Goal: Information Seeking & Learning: Learn about a topic

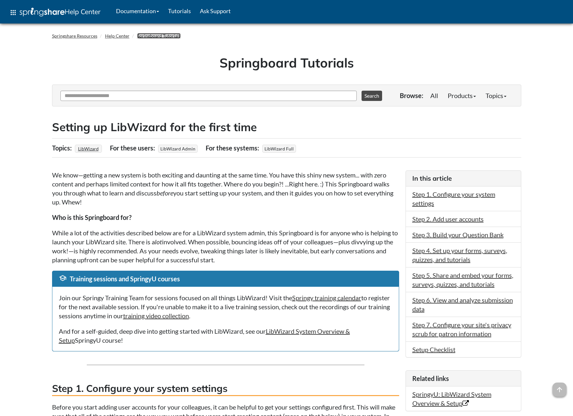
click at [162, 34] on link "Springboard Tutorials" at bounding box center [158, 35] width 43 height 5
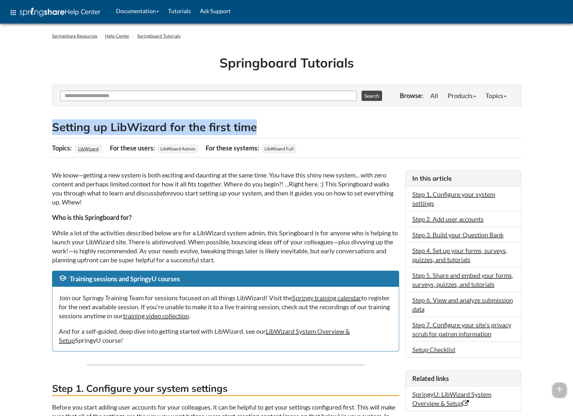
drag, startPoint x: 255, startPoint y: 128, endPoint x: 52, endPoint y: 119, distance: 202.5
click at [52, 119] on h2 "Setting up LibWizard for the first time" at bounding box center [286, 127] width 469 height 16
copy h2 "Setting up LibWizard for the first time"
click at [454, 278] on link "Step 5. Share and embed your forms, surveys, quizzes, and tutorials" at bounding box center [462, 279] width 101 height 17
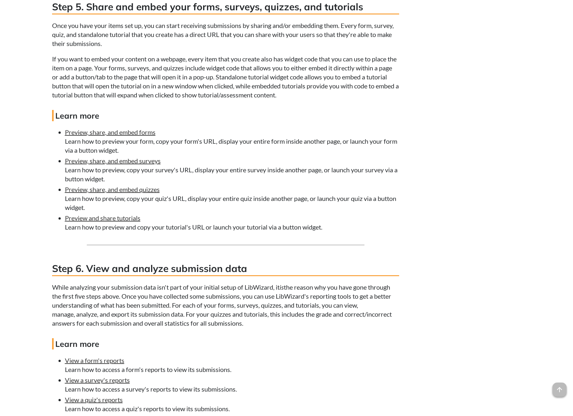
click at [67, 3] on h3 "Step 5. Share and embed your forms, surveys, quizzes, and tutorials" at bounding box center [225, 7] width 347 height 14
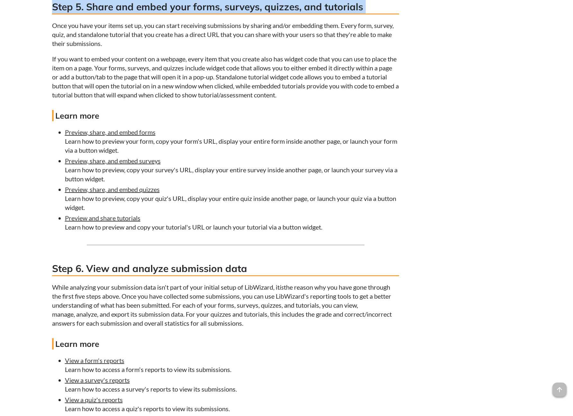
click at [67, 3] on h3 "Step 5. Share and embed your forms, surveys, quizzes, and tutorials" at bounding box center [225, 7] width 347 height 14
copy div "Step 5. Share and embed your forms, surveys, quizzes, and tutorials"
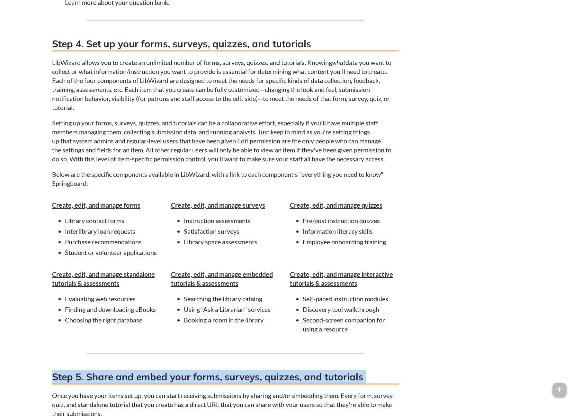
scroll to position [917, 0]
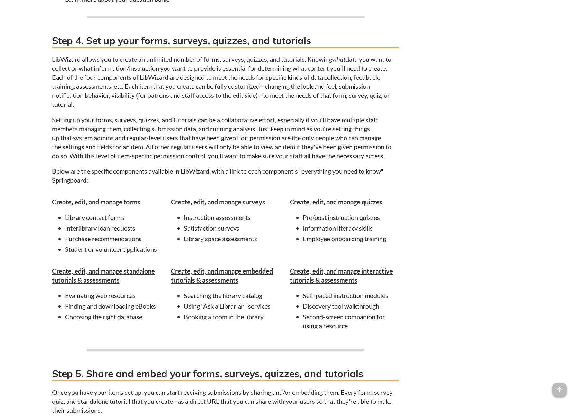
click at [99, 39] on h3 "Step 4. Set up your forms, surveys, quizzes, and tutorials" at bounding box center [225, 41] width 347 height 14
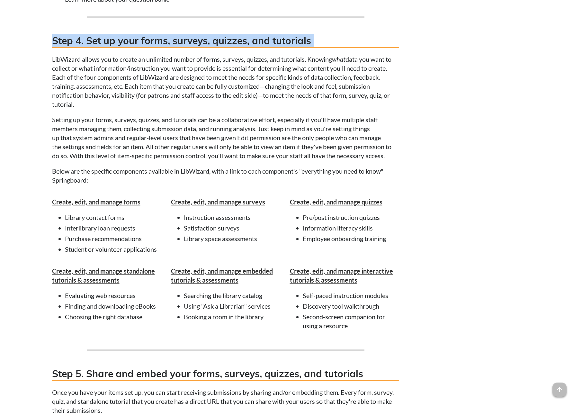
click at [99, 39] on h3 "Step 4. Set up your forms, surveys, quizzes, and tutorials" at bounding box center [225, 41] width 347 height 14
copy div "Step 4. Set up your forms, surveys, quizzes, and tutorials"
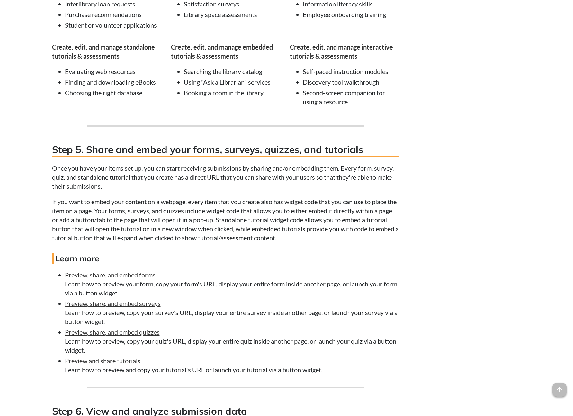
scroll to position [1140, 0]
click at [118, 150] on h3 "Step 5. Share and embed your forms, surveys, quizzes, and tutorials" at bounding box center [225, 150] width 347 height 14
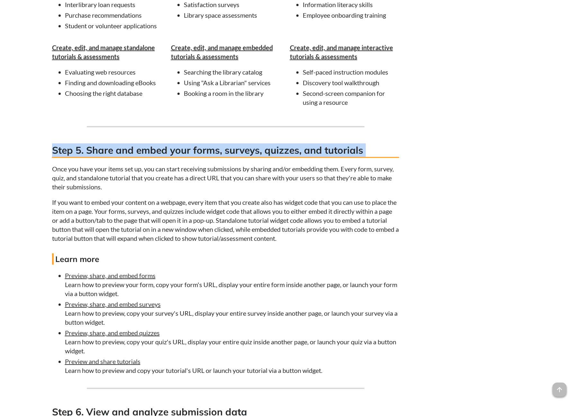
click at [118, 150] on h3 "Step 5. Share and embed your forms, surveys, quizzes, and tutorials" at bounding box center [225, 150] width 347 height 14
copy div "Step 5. Share and embed your forms, surveys, quizzes, and tutorials"
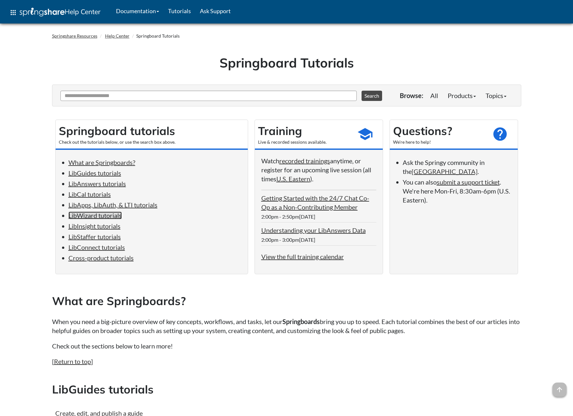
click at [99, 215] on link "LibWizard tutorials" at bounding box center [94, 215] width 53 height 8
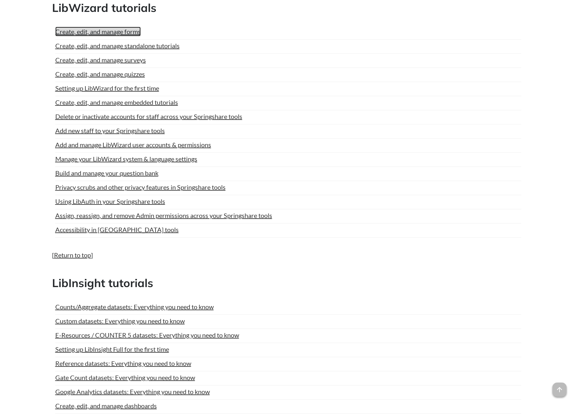
click at [93, 32] on link "Create, edit, and manage forms" at bounding box center [97, 32] width 85 height 10
click at [116, 57] on link "Create, edit, and manage surveys" at bounding box center [100, 60] width 91 height 10
click at [121, 74] on link "Create, edit, and manage quizzes" at bounding box center [100, 74] width 90 height 10
click at [143, 44] on link "Create, edit, and manage standalone tutorials" at bounding box center [117, 46] width 124 height 10
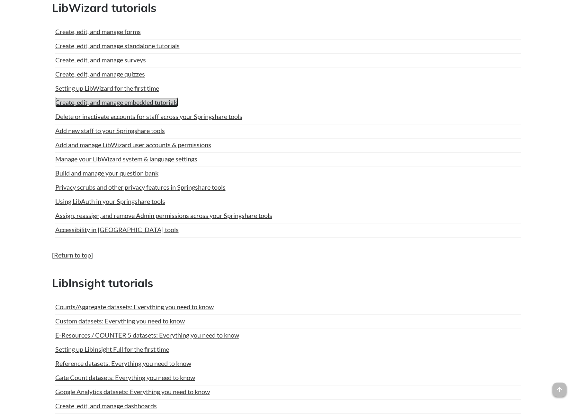
click at [143, 101] on link "Create, edit, and manage embedded tutorials" at bounding box center [116, 102] width 123 height 10
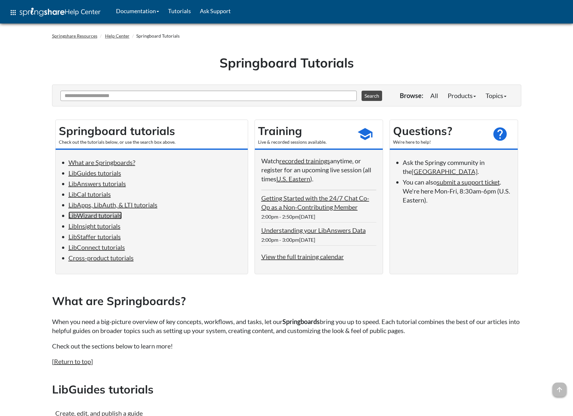
click at [95, 215] on link "LibWizard tutorials" at bounding box center [94, 215] width 53 height 8
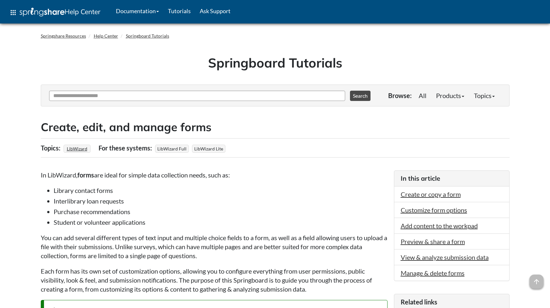
click at [216, 128] on h2 "Create, edit, and manage forms" at bounding box center [275, 127] width 469 height 16
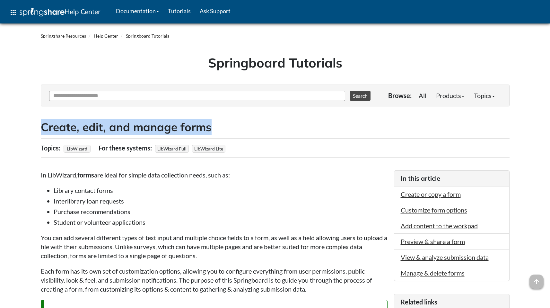
drag, startPoint x: 214, startPoint y: 128, endPoint x: 39, endPoint y: 123, distance: 175.1
copy h2 "Create, edit, and manage forms"
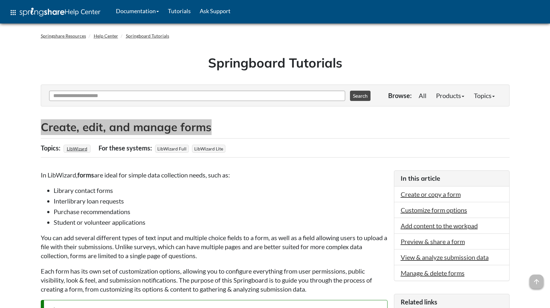
copy h2 "Create, edit, and manage forms"
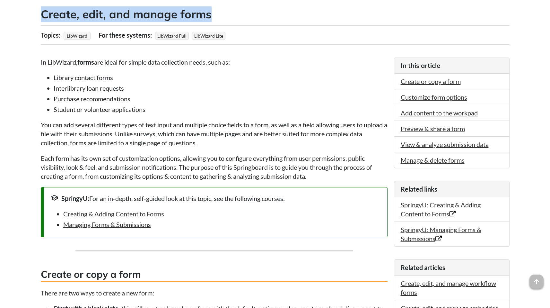
scroll to position [119, 0]
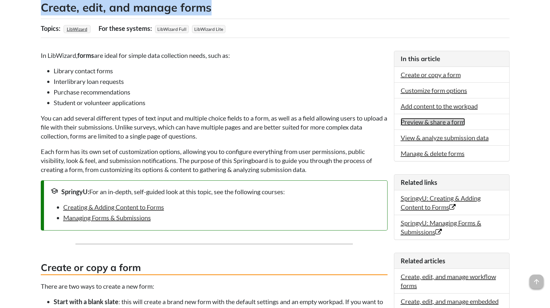
click at [425, 119] on link "Preview & share a form" at bounding box center [433, 122] width 64 height 8
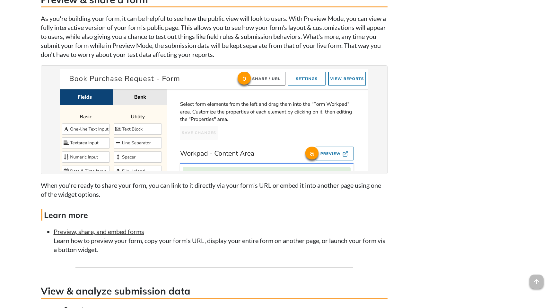
scroll to position [2039, 0]
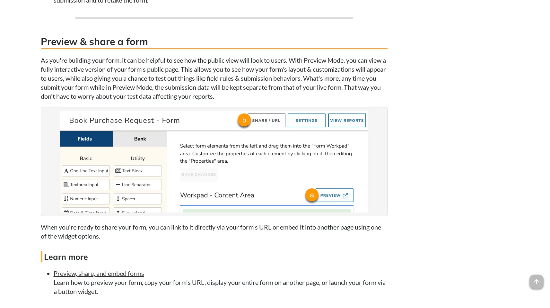
click at [145, 48] on h3 "Preview & share a form" at bounding box center [214, 42] width 347 height 14
drag, startPoint x: 154, startPoint y: 48, endPoint x: 19, endPoint y: 48, distance: 134.3
copy h3 "Preview & share a form"
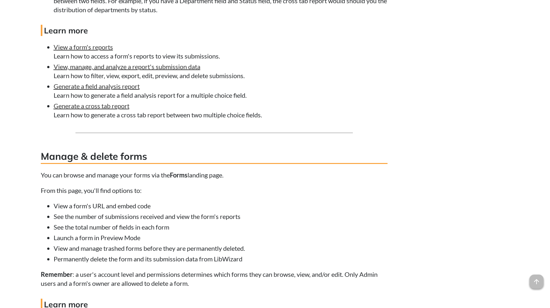
scroll to position [2725, 0]
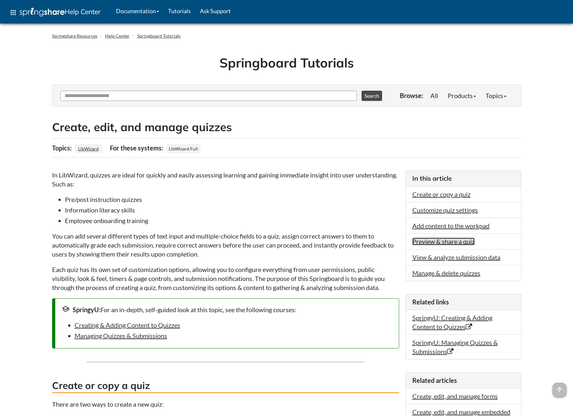
click at [461, 243] on link "Preview & share a quiz" at bounding box center [443, 241] width 62 height 8
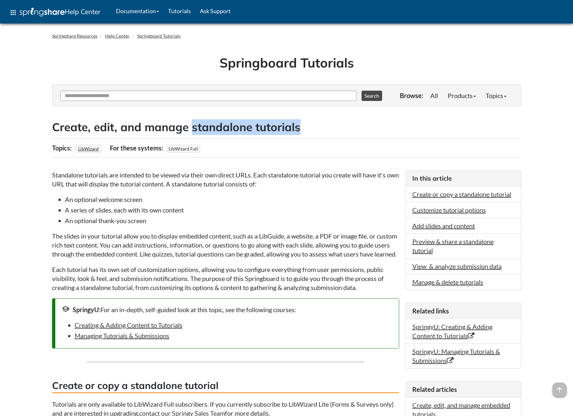
drag, startPoint x: 255, startPoint y: 128, endPoint x: 192, endPoint y: 126, distance: 62.3
click at [192, 126] on h2 "Create, edit, and manage standalone tutorials" at bounding box center [286, 127] width 469 height 16
copy h2 "standalone tutorials"
click at [427, 241] on link "Preview & share a standalone tutorial" at bounding box center [452, 245] width 81 height 17
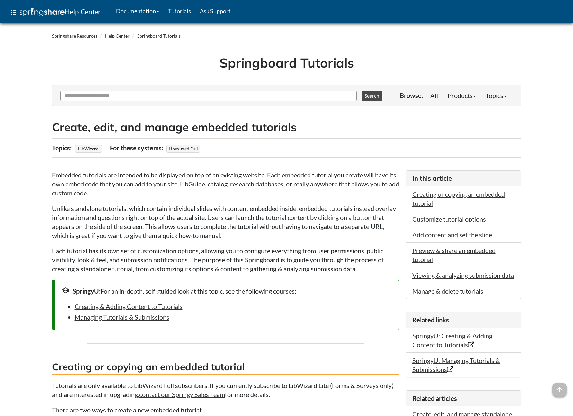
click at [225, 128] on h2 "Create, edit, and manage embedded tutorials" at bounding box center [286, 127] width 469 height 16
copy h2 "embedded"
click at [116, 99] on input "Ask Another Question" at bounding box center [208, 96] width 296 height 10
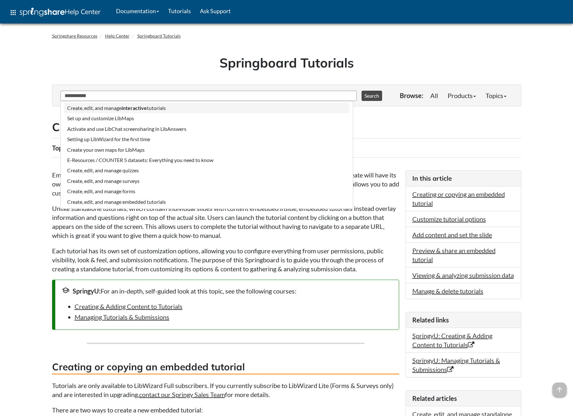
click at [171, 108] on li "Create, edit, and manage interactive tutorials" at bounding box center [207, 108] width 286 height 10
type input "**********"
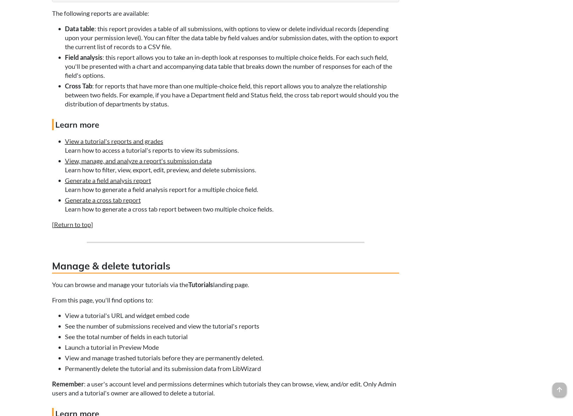
scroll to position [2369, 0]
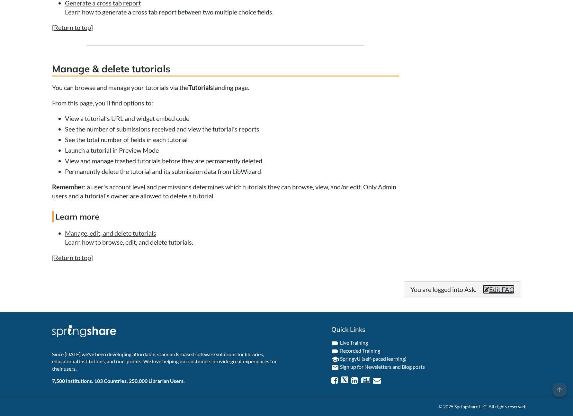
click at [500, 289] on link "Edit FAQ" at bounding box center [498, 289] width 32 height 9
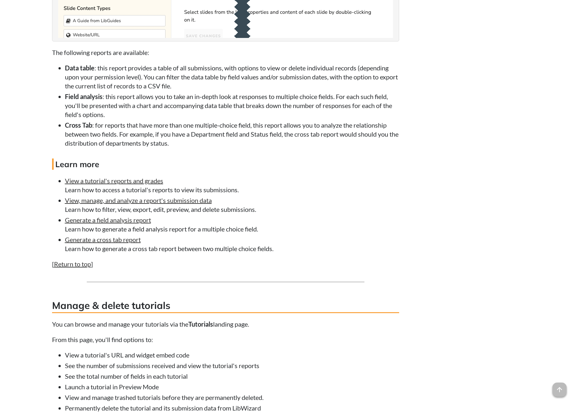
scroll to position [3514, 0]
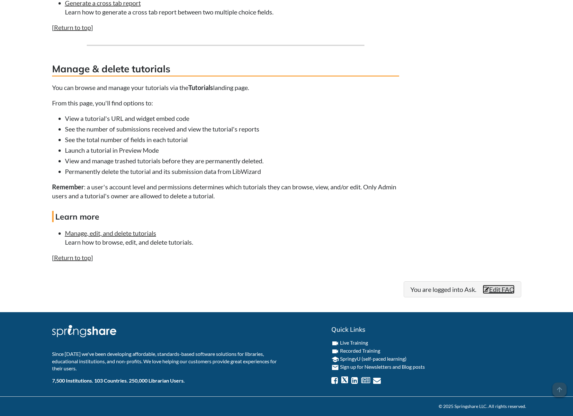
click at [498, 290] on link "Edit FAQ" at bounding box center [498, 289] width 32 height 9
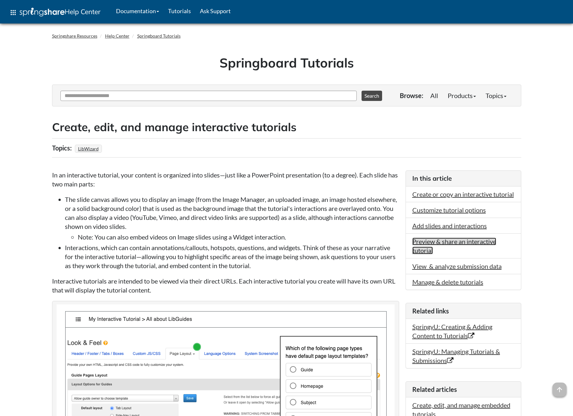
click at [440, 251] on link "Preview & share an interactive tutorial" at bounding box center [454, 245] width 84 height 17
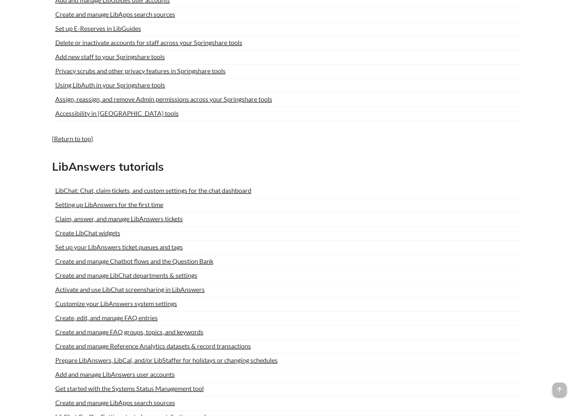
scroll to position [487, 0]
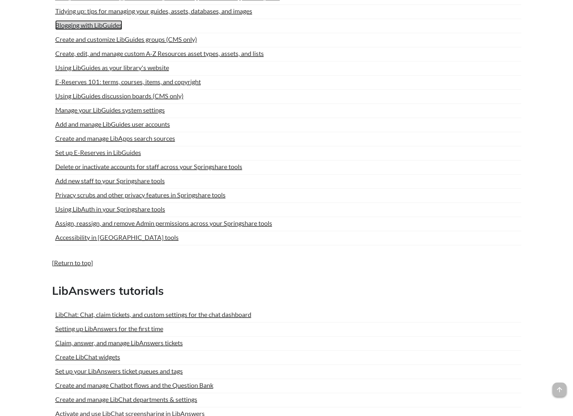
click at [101, 27] on link "Blogging with LibGuides" at bounding box center [88, 25] width 67 height 10
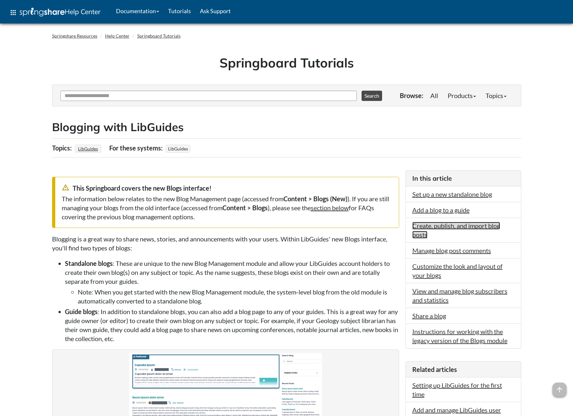
click at [427, 225] on link "Create, publish, and import blog posts" at bounding box center [456, 230] width 88 height 17
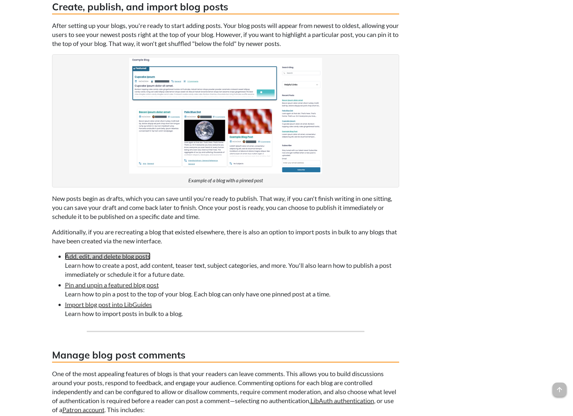
click at [133, 257] on link "Add, edit, and delete blog posts" at bounding box center [107, 256] width 85 height 8
click at [225, 30] on p "After setting up your blogs, you're ready to start adding posts. Your blog post…" at bounding box center [225, 34] width 347 height 27
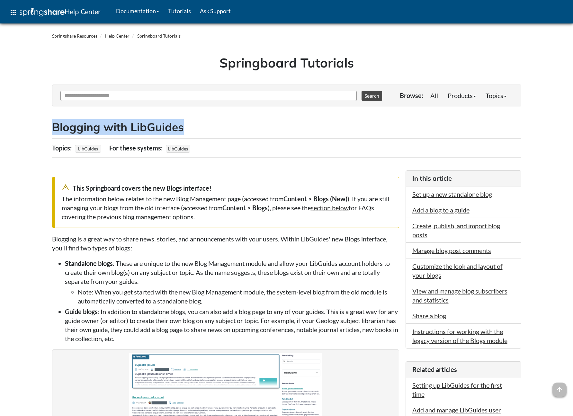
drag, startPoint x: 186, startPoint y: 128, endPoint x: 50, endPoint y: 124, distance: 135.6
copy h2 "Blogging with LibGuides"
click at [427, 226] on link "Create, publish, and import blog posts" at bounding box center [456, 230] width 88 height 17
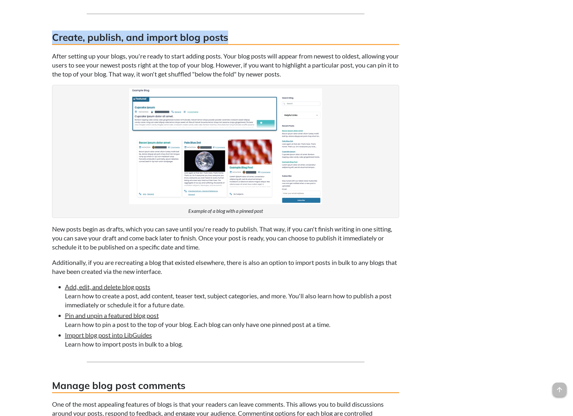
scroll to position [878, 0]
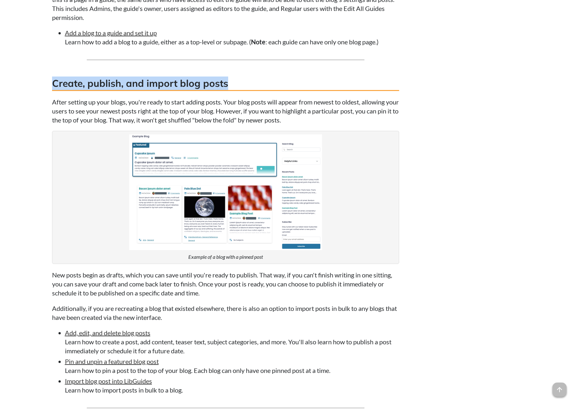
drag, startPoint x: 231, startPoint y: 8, endPoint x: 54, endPoint y: 83, distance: 192.6
click at [54, 83] on h3 "Create, publish, and import blog posts" at bounding box center [225, 83] width 347 height 14
copy h3 "Create, publish, and import blog posts"
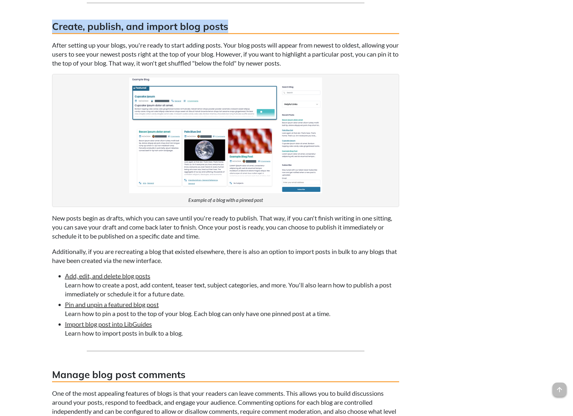
scroll to position [925, 0]
